Goal: Task Accomplishment & Management: Use online tool/utility

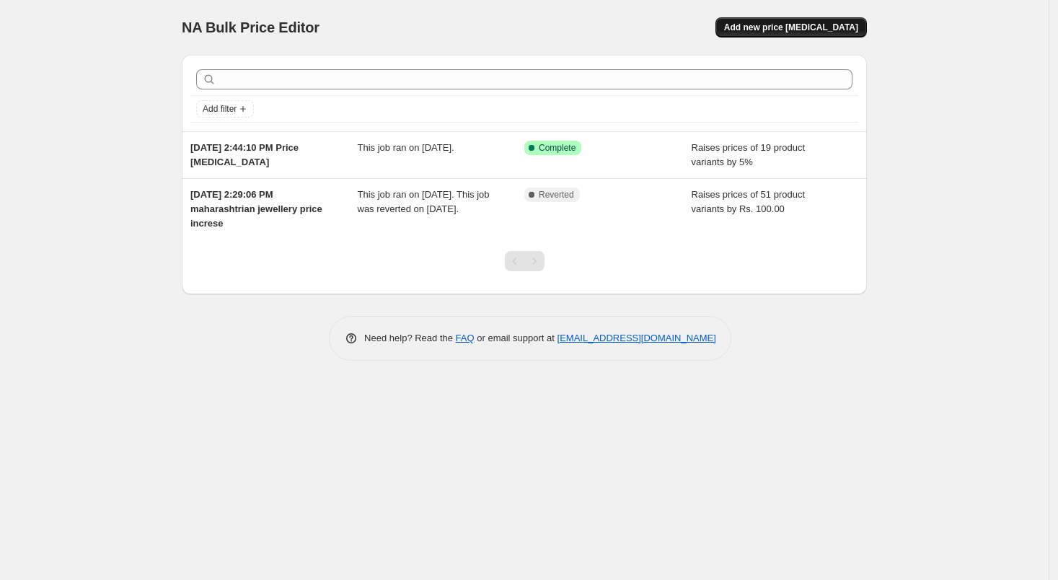
click at [819, 25] on span "Add new price [MEDICAL_DATA]" at bounding box center [791, 28] width 134 height 12
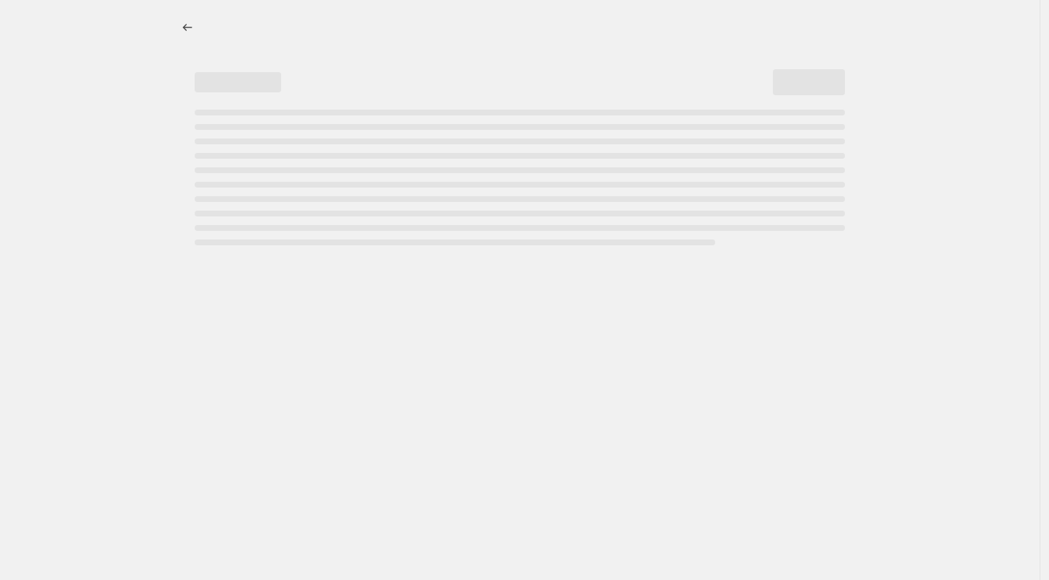
select select "percentage"
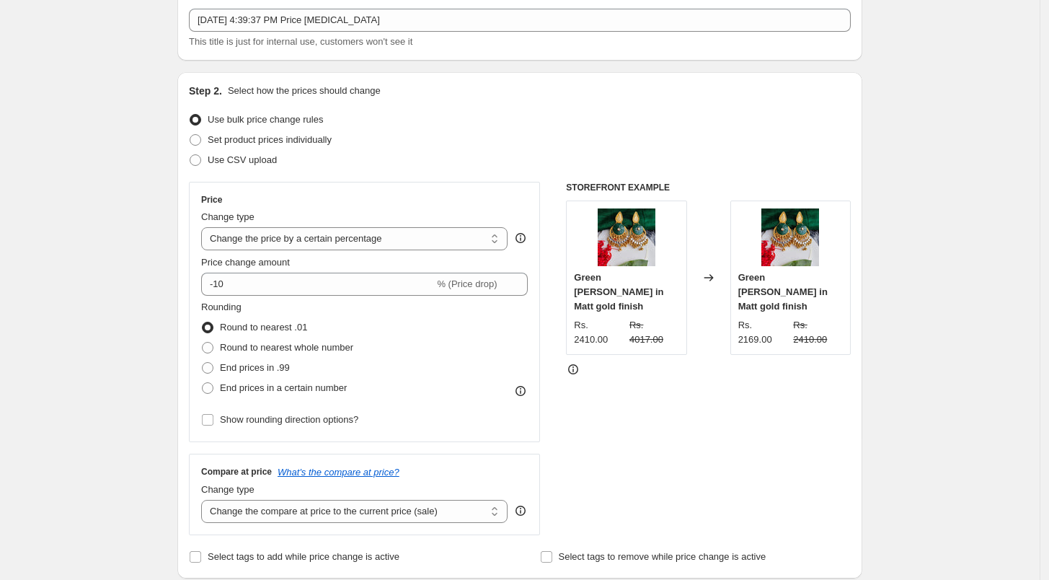
scroll to position [80, 0]
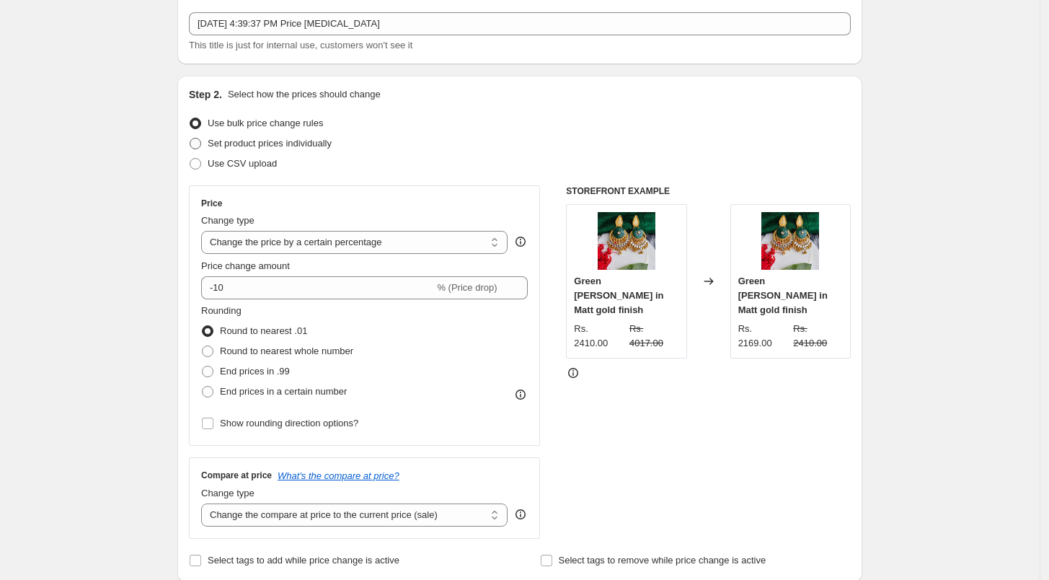
click at [197, 141] on span at bounding box center [196, 144] width 12 height 12
click at [190, 138] on input "Set product prices individually" at bounding box center [190, 138] width 1 height 1
radio input "true"
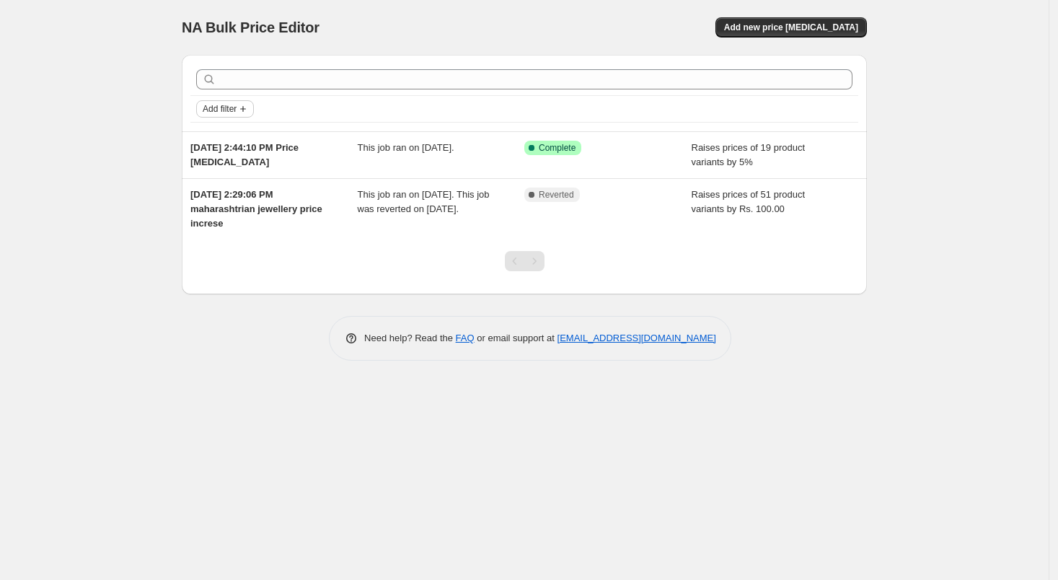
click at [249, 112] on icon "Add filter" at bounding box center [243, 109] width 12 height 12
click at [774, 28] on span "Add new price [MEDICAL_DATA]" at bounding box center [791, 28] width 134 height 12
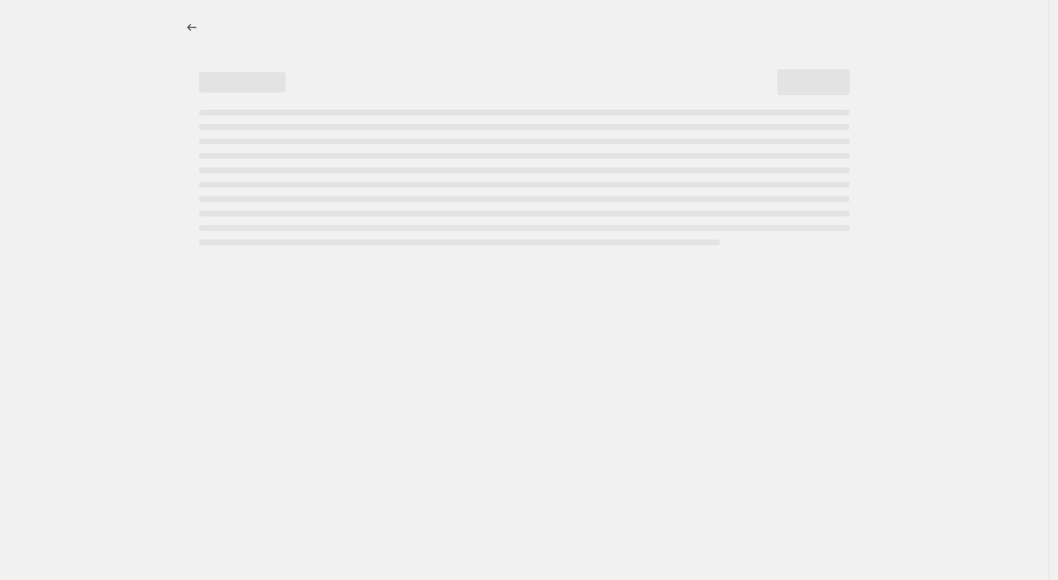
select select "percentage"
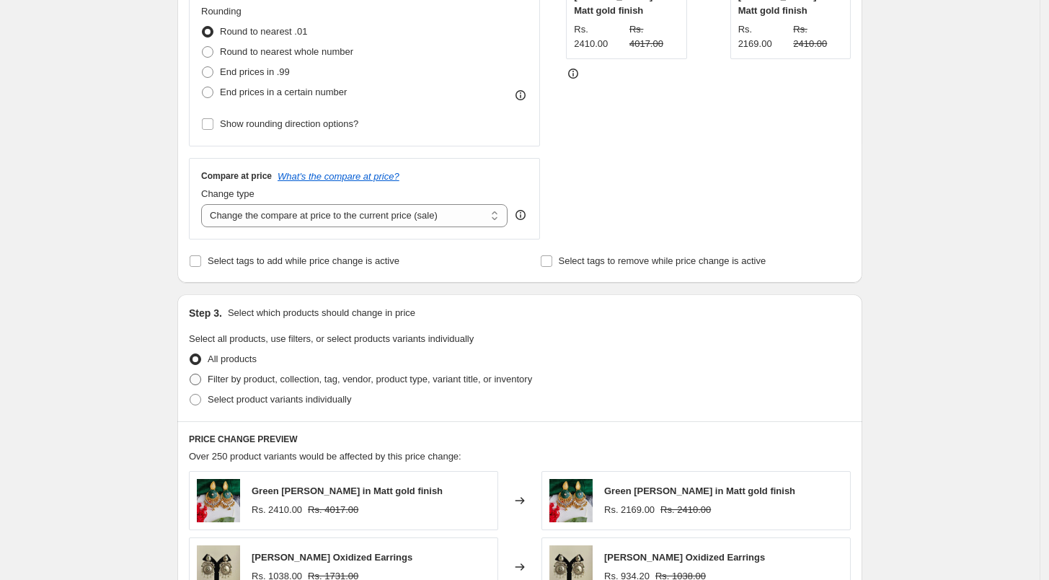
scroll to position [80, 0]
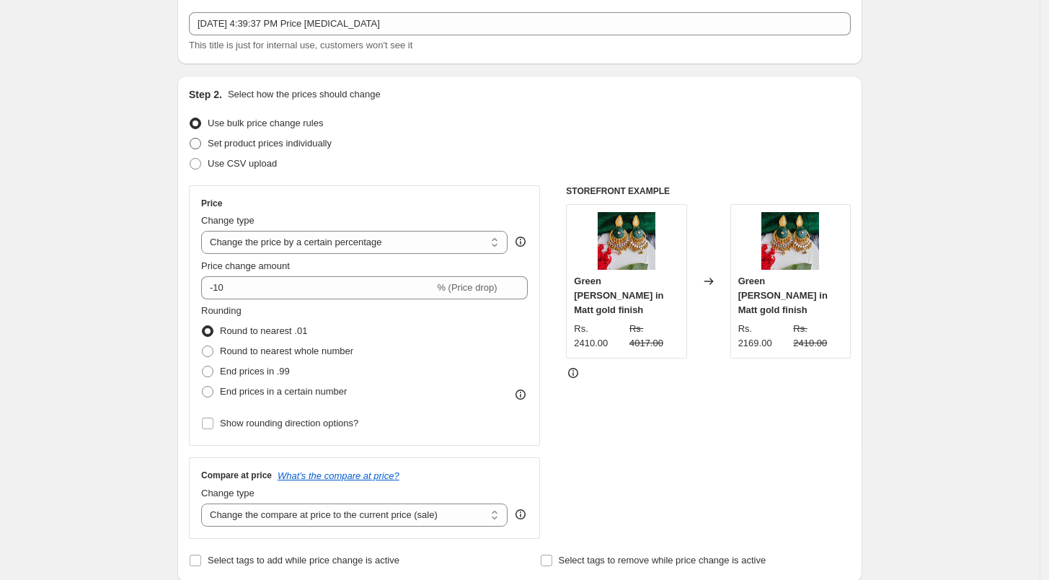
click at [198, 140] on span at bounding box center [196, 144] width 12 height 12
click at [190, 138] on input "Set product prices individually" at bounding box center [190, 138] width 1 height 1
radio input "true"
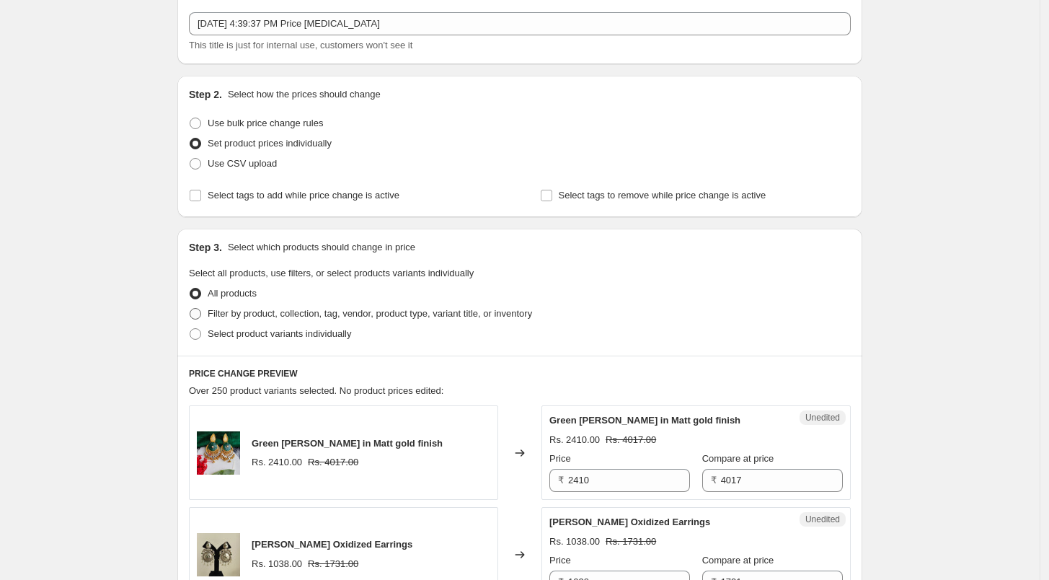
click at [195, 311] on span at bounding box center [196, 314] width 12 height 12
click at [190, 309] on input "Filter by product, collection, tag, vendor, product type, variant title, or inv…" at bounding box center [190, 308] width 1 height 1
radio input "true"
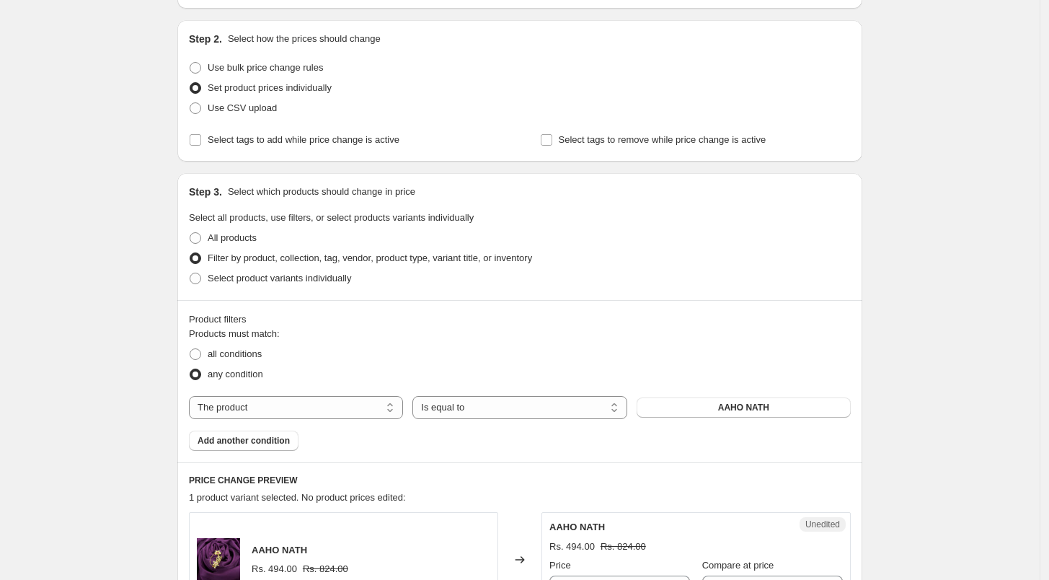
scroll to position [160, 0]
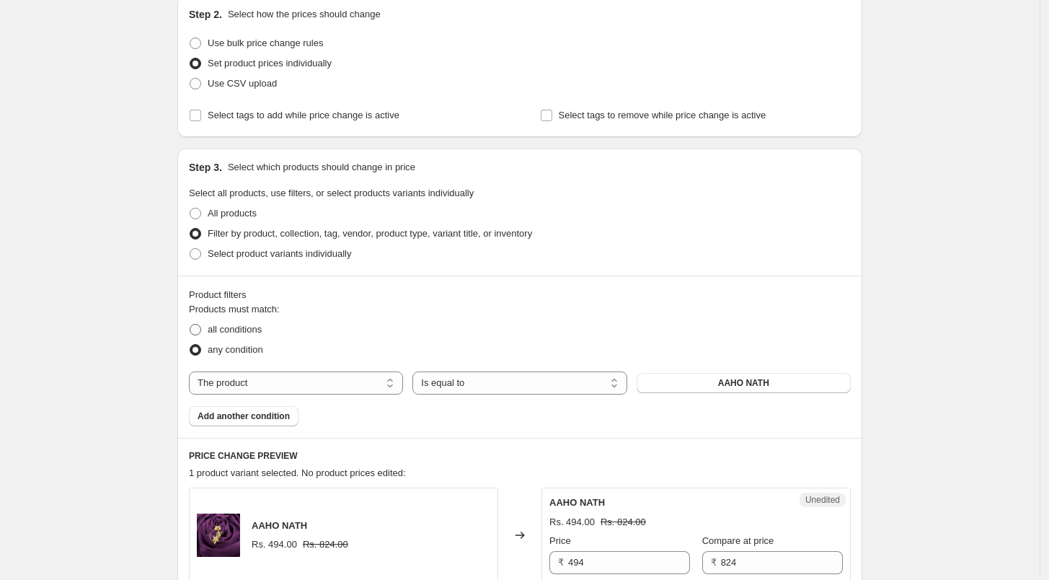
click at [224, 329] on span "all conditions" at bounding box center [235, 329] width 54 height 11
click at [190, 324] on input "all conditions" at bounding box center [190, 324] width 1 height 1
radio input "true"
click at [754, 389] on button "AAHO NATH" at bounding box center [744, 383] width 214 height 20
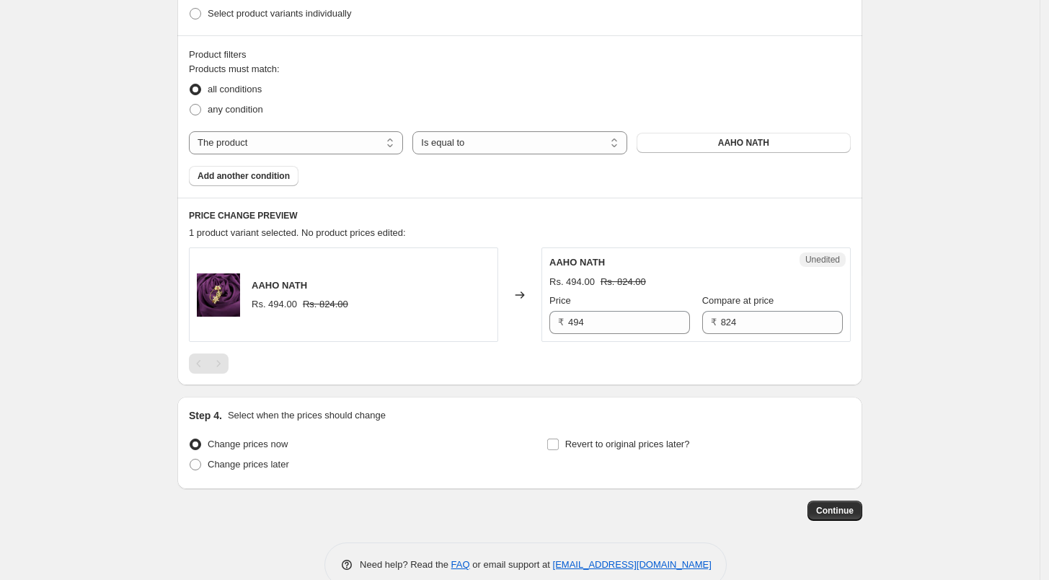
scroll to position [320, 0]
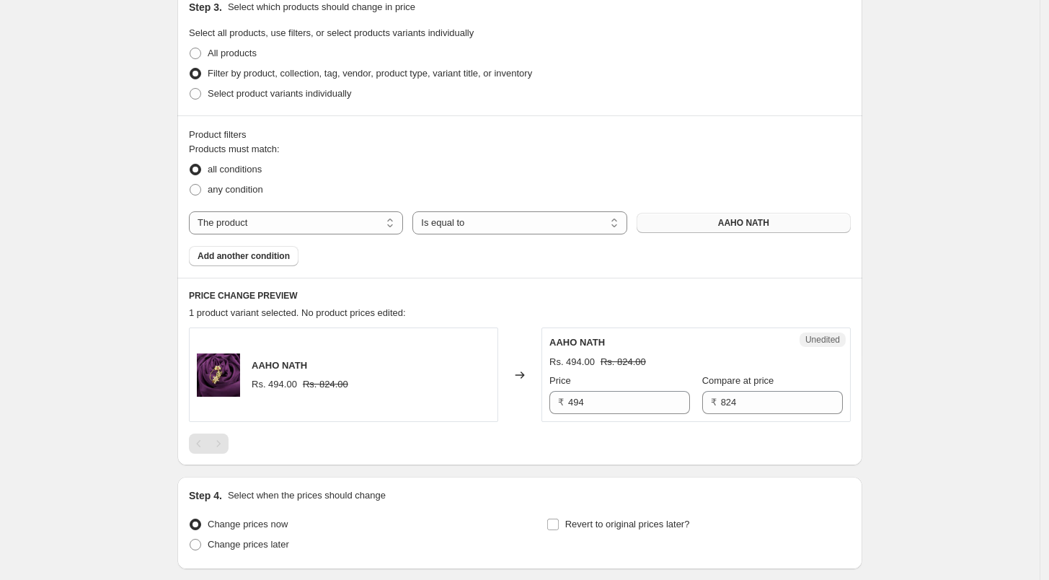
click at [735, 217] on span "AAHO NATH" at bounding box center [743, 223] width 51 height 12
click at [351, 225] on select "The product The product's collection The product's tag The product's vendor The…" at bounding box center [296, 222] width 214 height 23
select select "collection"
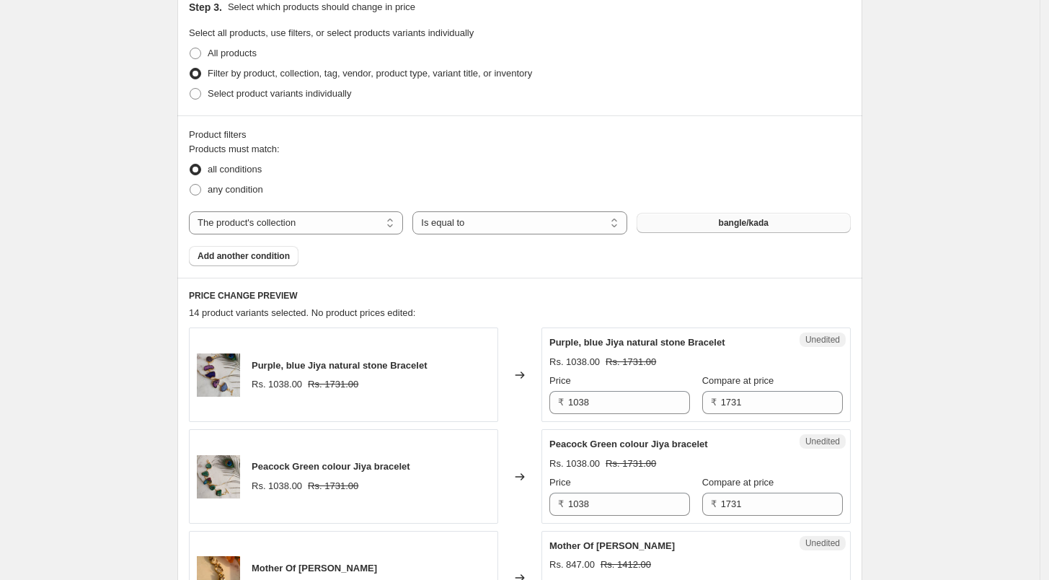
click at [753, 221] on span "bangle/kada" at bounding box center [744, 223] width 50 height 12
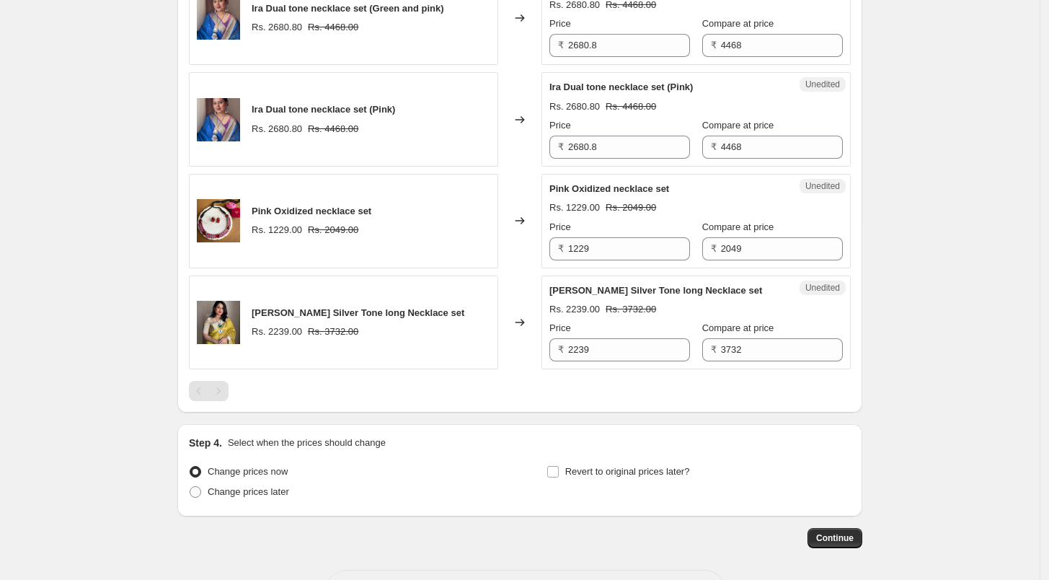
scroll to position [2071, 0]
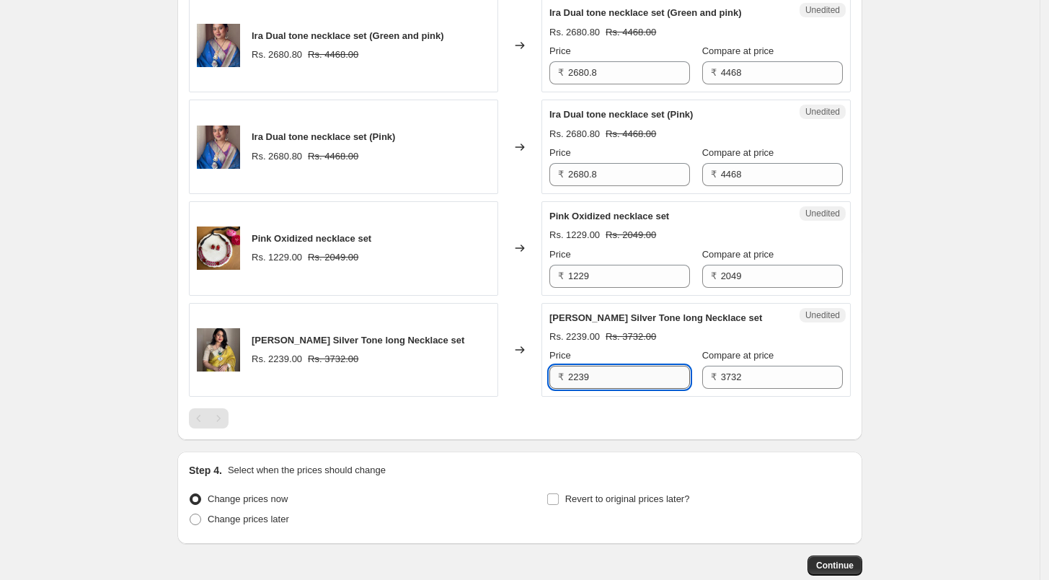
click at [598, 368] on input "2239" at bounding box center [629, 377] width 122 height 23
type input "2"
type input "1400"
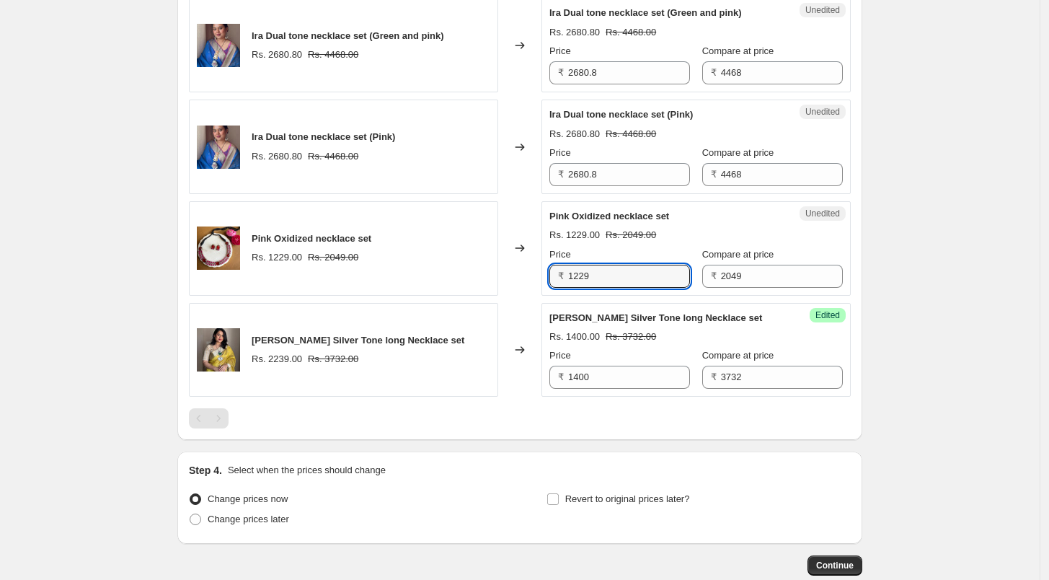
drag, startPoint x: 601, startPoint y: 263, endPoint x: 560, endPoint y: 258, distance: 42.1
click at [560, 258] on div "Price ₹ 1229" at bounding box center [619, 267] width 141 height 40
